Goal: Task Accomplishment & Management: Complete application form

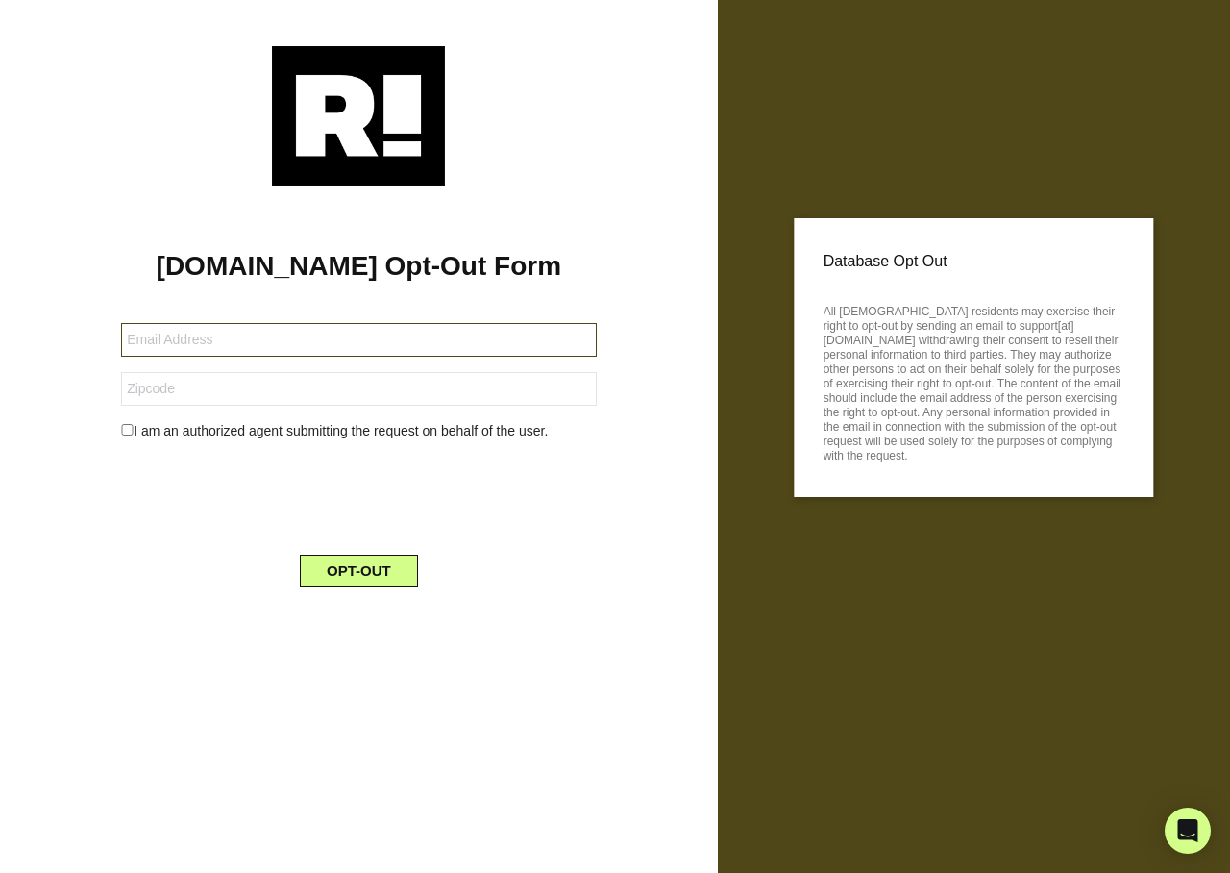
type input "[EMAIL_ADDRESS][DOMAIN_NAME]"
type input "468881"
type input "[EMAIL_ADDRESS][DOMAIN_NAME]"
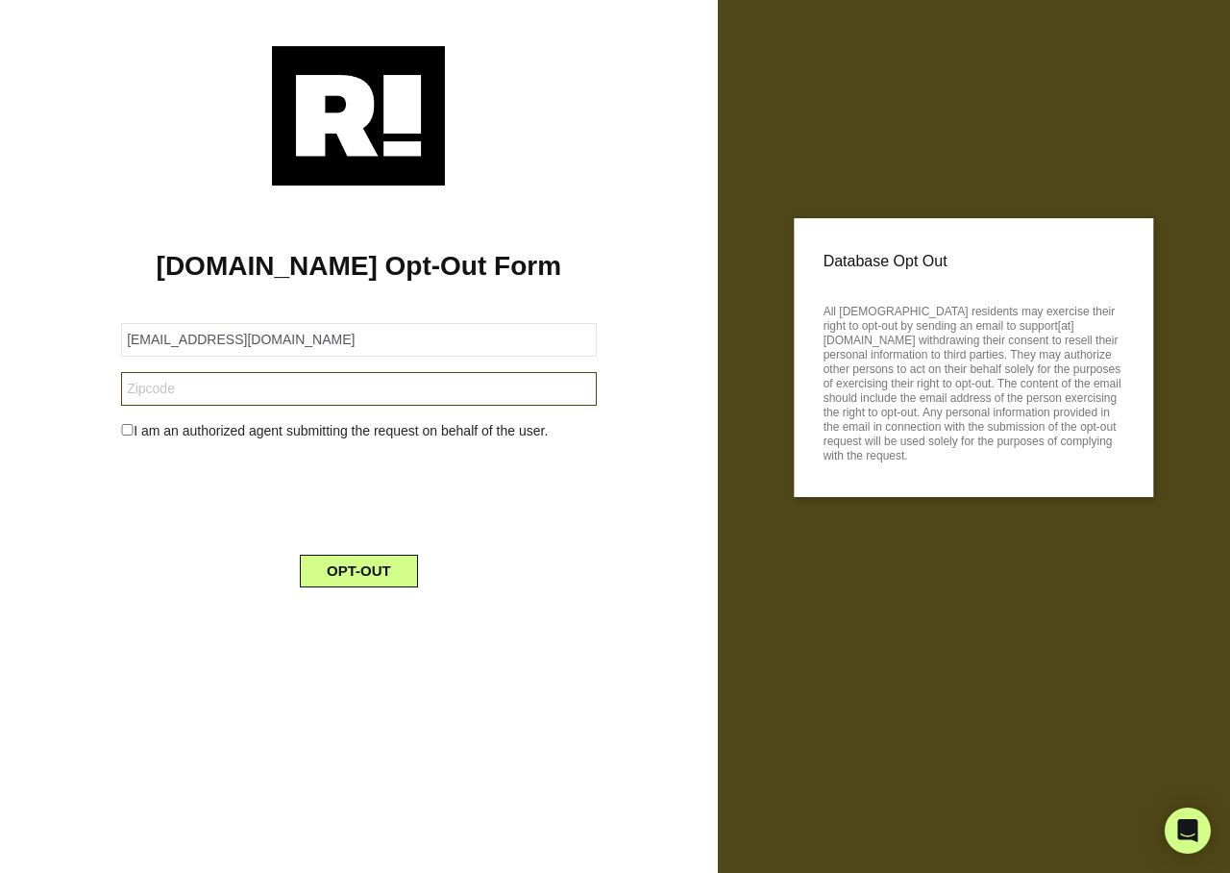
type input "468881"
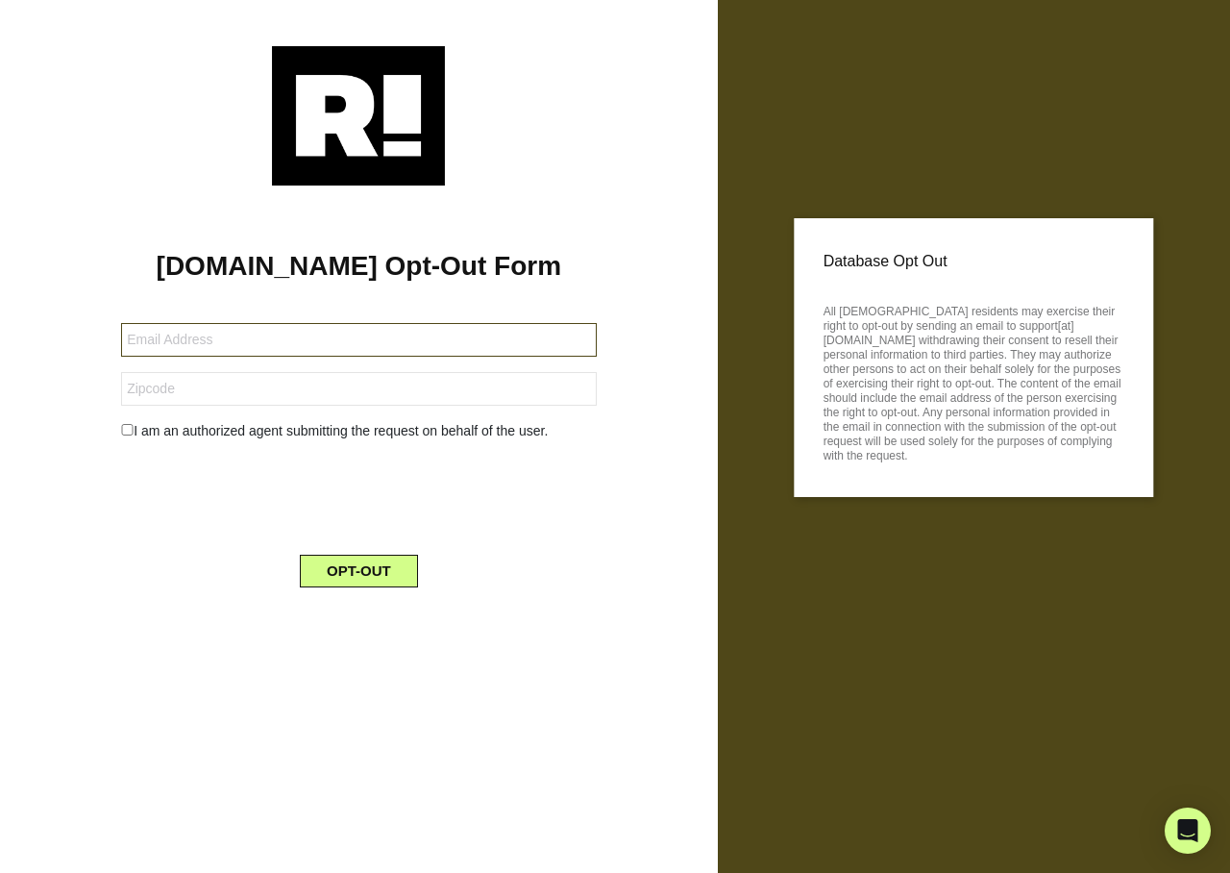
type input "[EMAIL_ADDRESS][DOMAIN_NAME]"
type input "468881"
type input "[EMAIL_ADDRESS][DOMAIN_NAME]"
type input "468881"
type input "[EMAIL_ADDRESS][DOMAIN_NAME]"
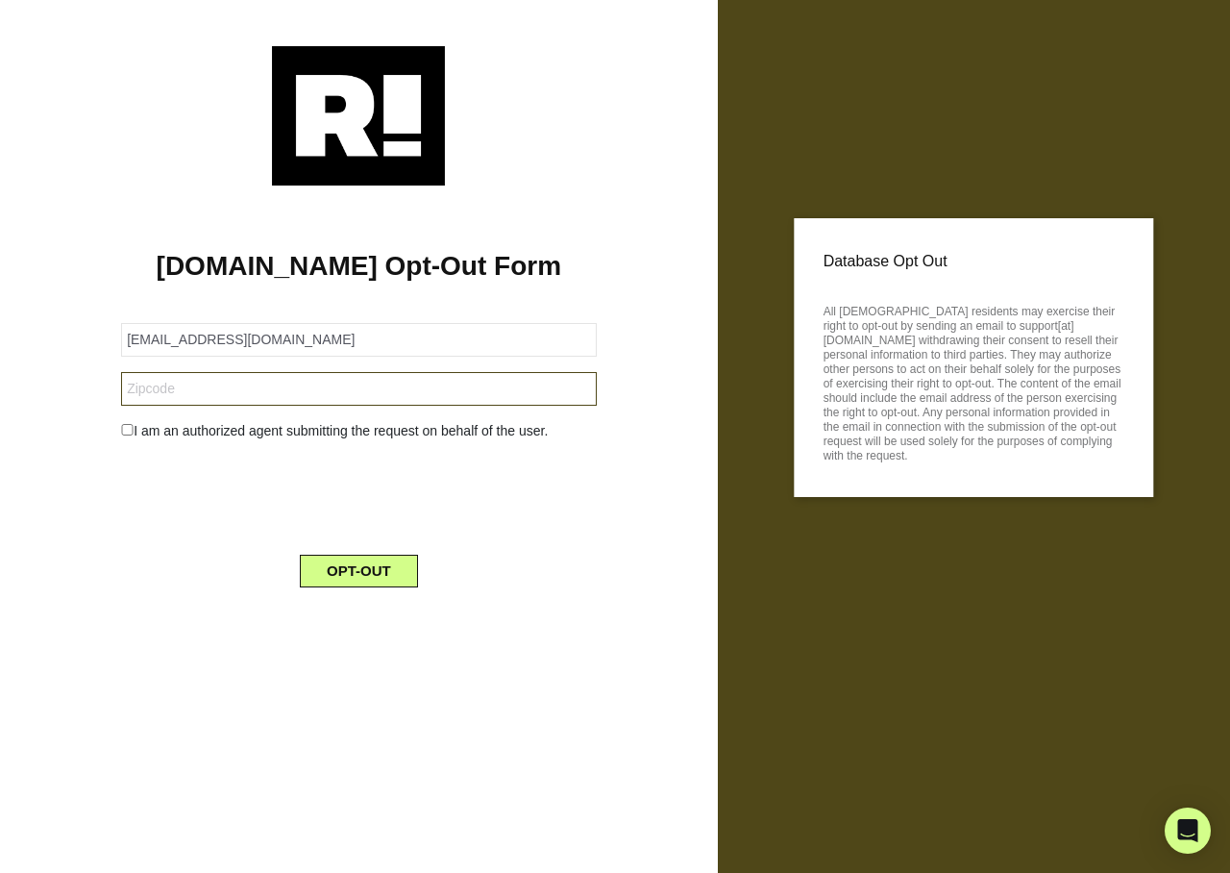
type input "468881"
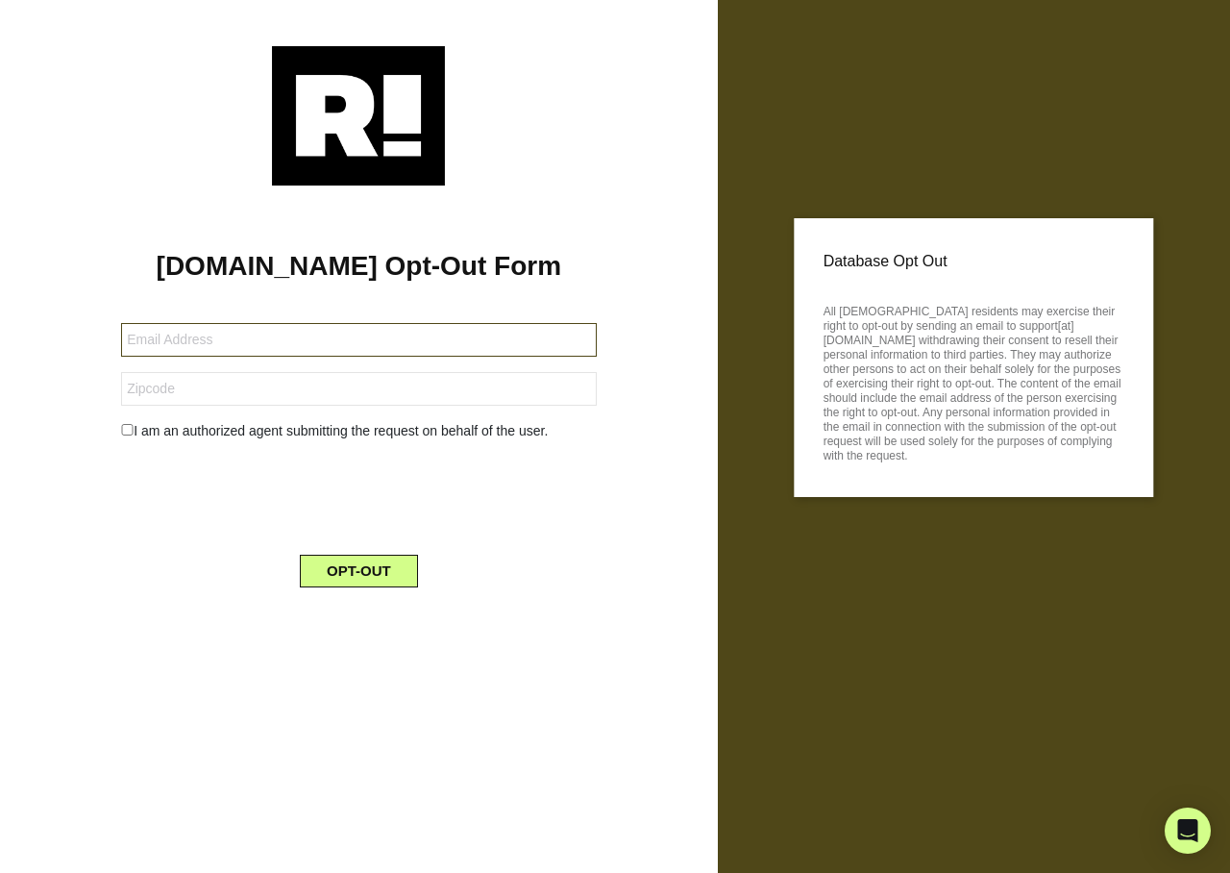
type input "[EMAIL_ADDRESS][DOMAIN_NAME]"
type input "468881"
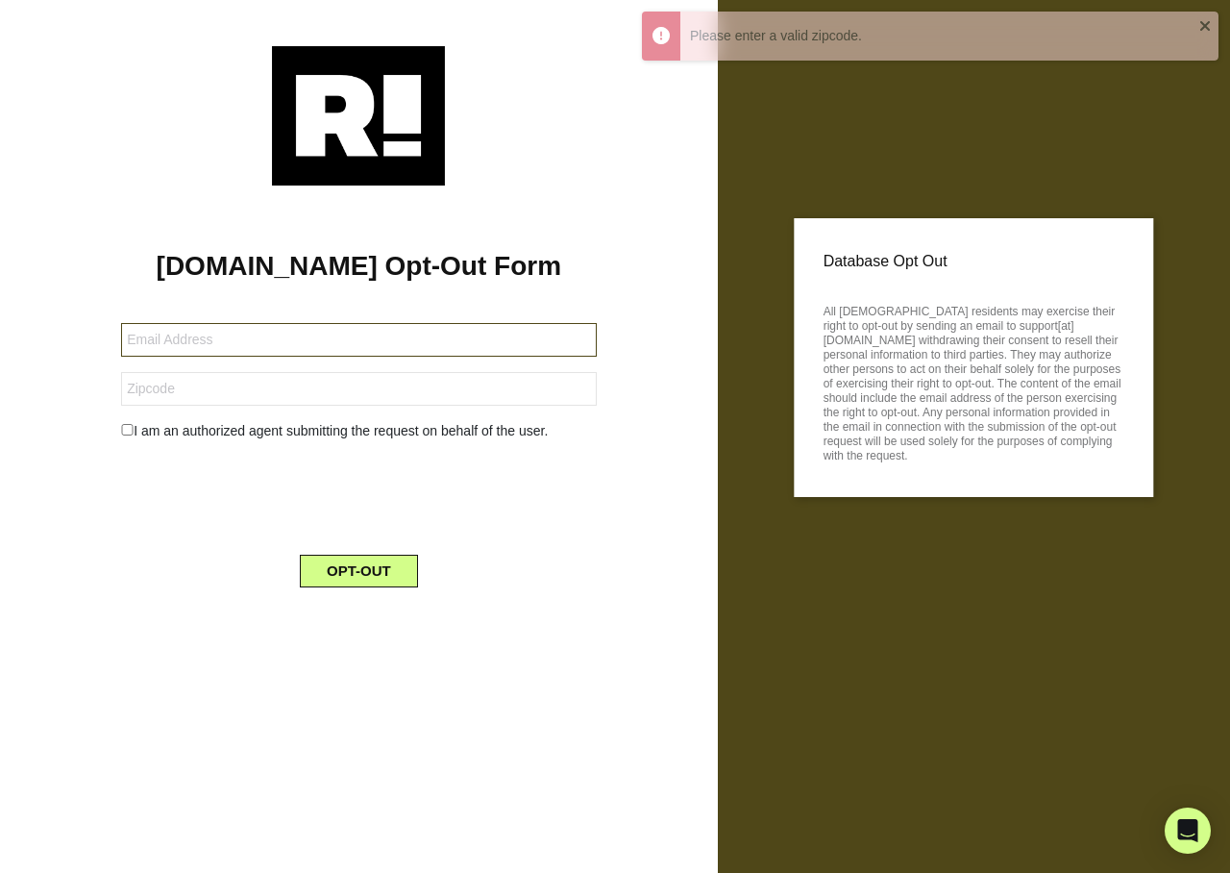
type input "[EMAIL_ADDRESS][DOMAIN_NAME]"
type input "468881"
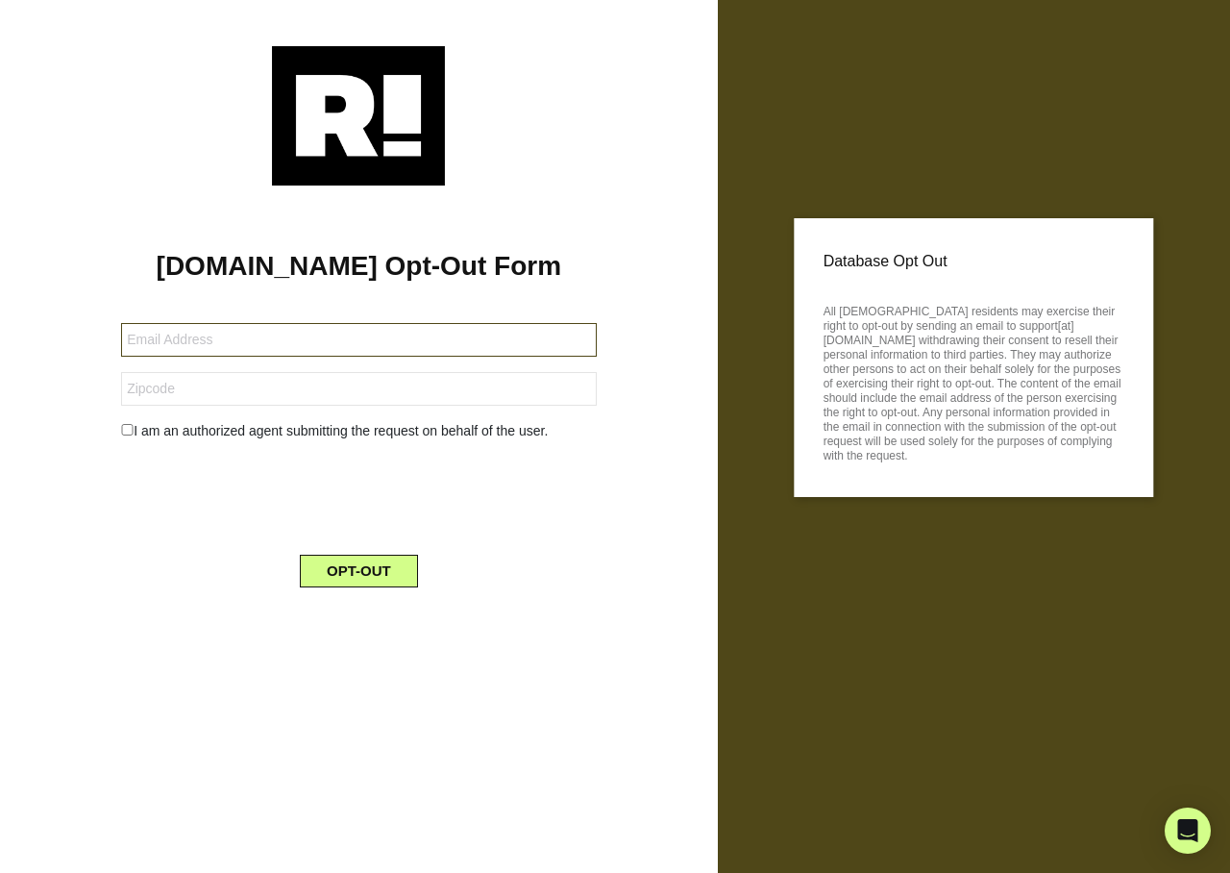
type input "[EMAIL_ADDRESS][DOMAIN_NAME]"
type input "468881"
type input "[EMAIL_ADDRESS][DOMAIN_NAME]"
type input "468881"
type input "[EMAIL_ADDRESS][DOMAIN_NAME]"
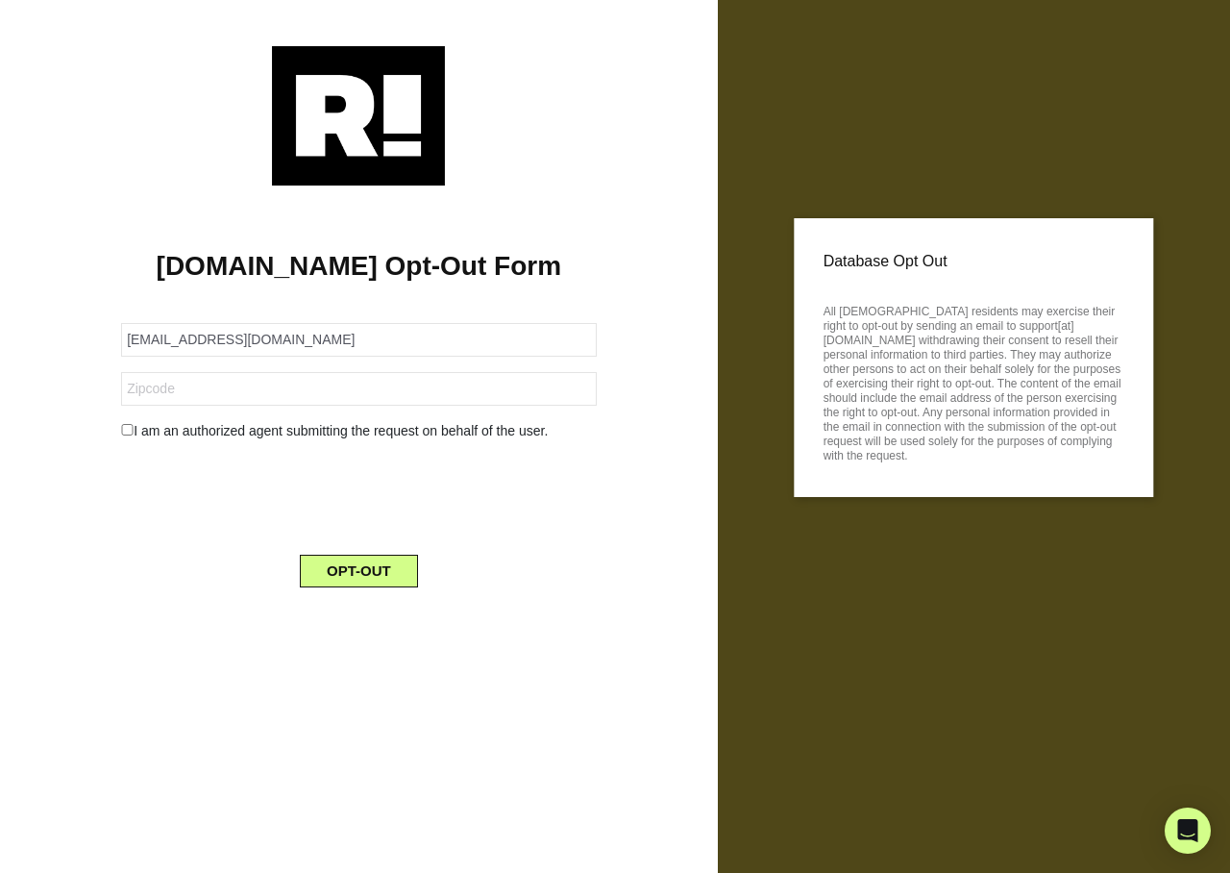
type input "468881"
type input "[EMAIL_ADDRESS][DOMAIN_NAME]"
type input "468881"
type input "[EMAIL_ADDRESS][DOMAIN_NAME]"
type input "468881"
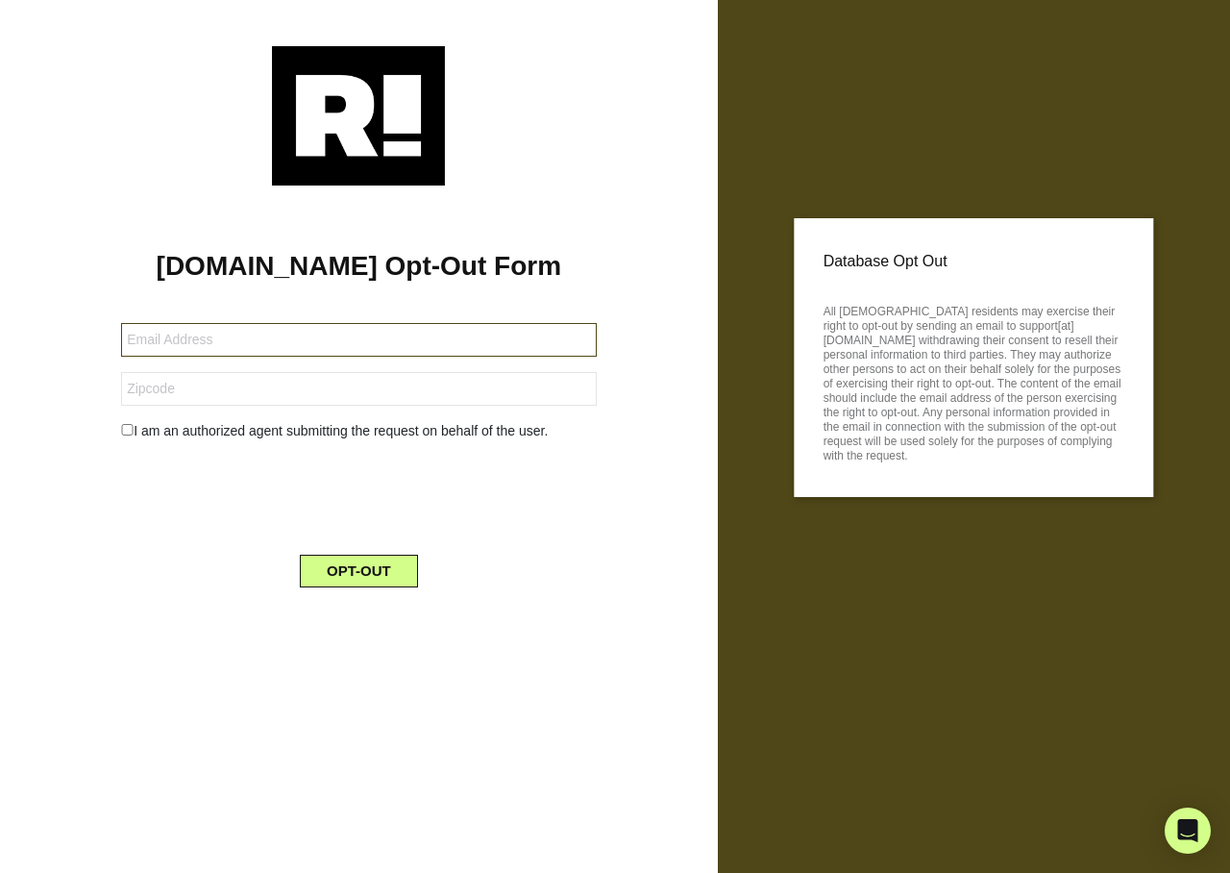
type input "[EMAIL_ADDRESS][DOMAIN_NAME]"
type input "468881"
type input "[EMAIL_ADDRESS][DOMAIN_NAME]"
type input "468881"
